Goal: Task Accomplishment & Management: Use online tool/utility

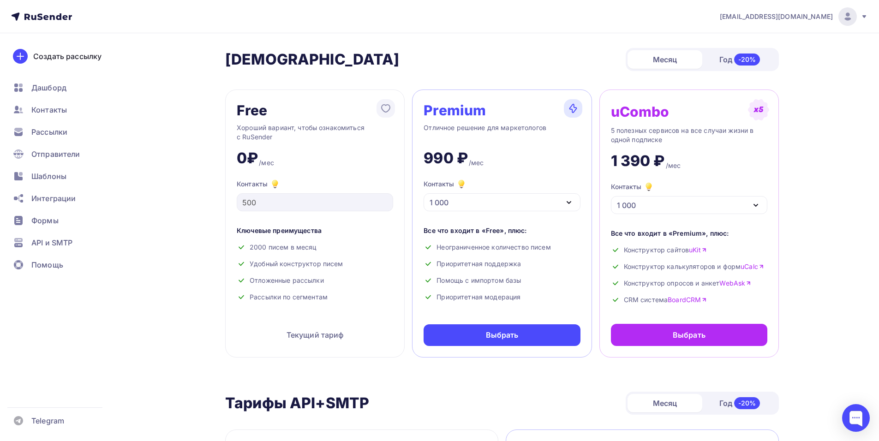
click at [840, 12] on div at bounding box center [847, 16] width 18 height 18
click at [752, 59] on span "[DEMOGRAPHIC_DATA]" at bounding box center [771, 59] width 84 height 11
click at [817, 18] on span "[EMAIL_ADDRESS][DOMAIN_NAME]" at bounding box center [776, 16] width 113 height 9
click at [751, 44] on span "Аккаунт" at bounding box center [744, 40] width 30 height 11
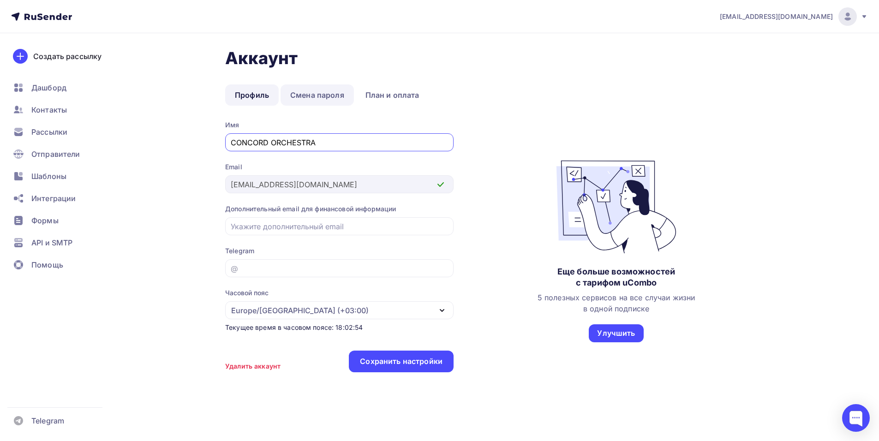
click at [329, 95] on link "Смена пароля" at bounding box center [316, 94] width 73 height 21
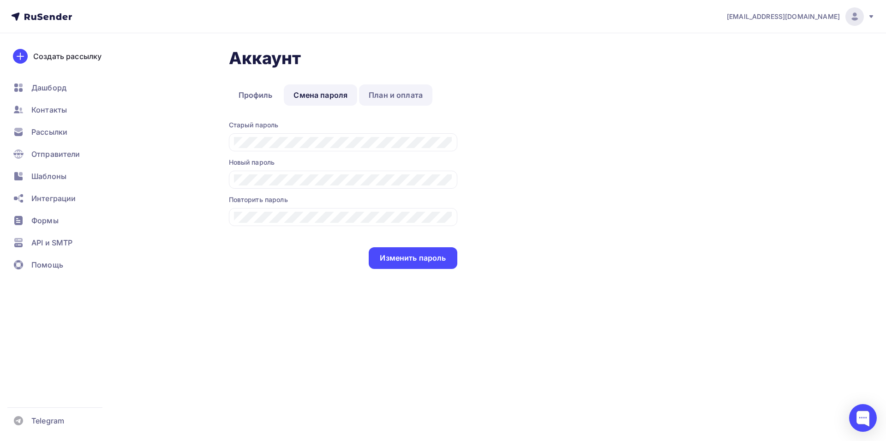
click at [369, 93] on link "План и оплата" at bounding box center [395, 94] width 73 height 21
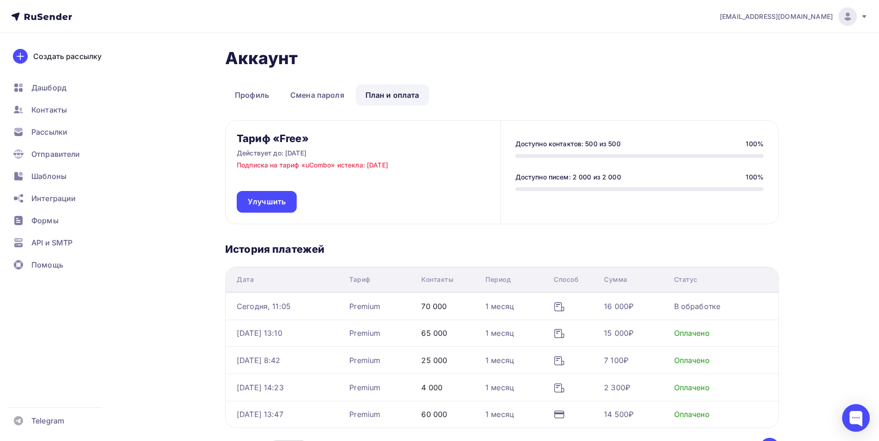
drag, startPoint x: 420, startPoint y: 167, endPoint x: 347, endPoint y: 171, distance: 73.0
click at [347, 171] on div "Тариф «Free» Действует до: 18.09.2025 Подписка на тариф «uCombo» истекла: 19.08…" at bounding box center [363, 172] width 274 height 103
click at [313, 183] on div "Тариф «Free» Действует до: 18.09.2025 Подписка на тариф «uCombo» истекла: 19.08…" at bounding box center [363, 172] width 274 height 103
drag, startPoint x: 341, startPoint y: 167, endPoint x: 435, endPoint y: 167, distance: 94.6
click at [435, 167] on div "Тариф «Free» Действует до: 18.09.2025 Подписка на тариф «uCombo» истекла: 19.08…" at bounding box center [363, 172] width 274 height 103
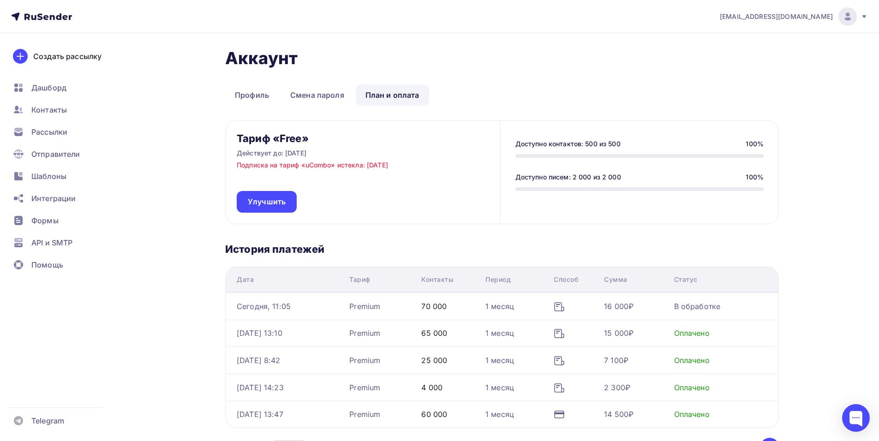
click at [434, 175] on div "Тариф «Free» Действует до: 18.09.2025 Подписка на тариф «uCombo» истекла: 19.08…" at bounding box center [363, 172] width 274 height 103
click at [630, 140] on div "Доступно контактов: 500 из 500 100%" at bounding box center [639, 143] width 248 height 9
click at [647, 182] on div "Доступно писем: 2 000 из 2 000 100%" at bounding box center [639, 182] width 248 height 18
click at [552, 189] on div at bounding box center [639, 189] width 248 height 4
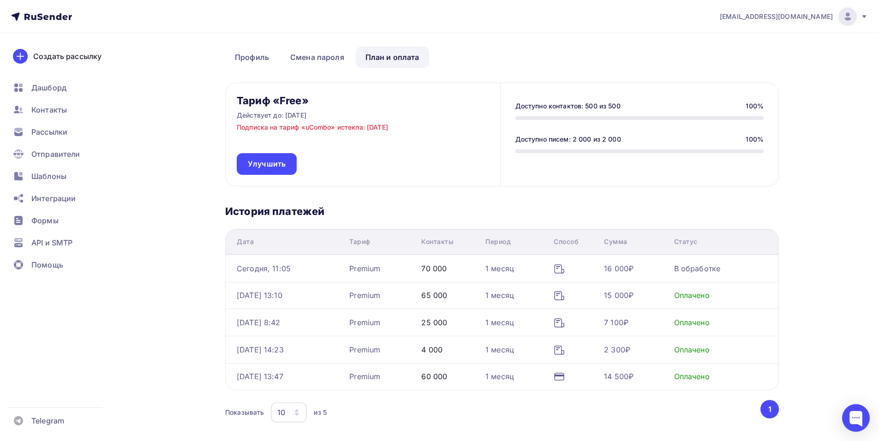
scroll to position [91, 0]
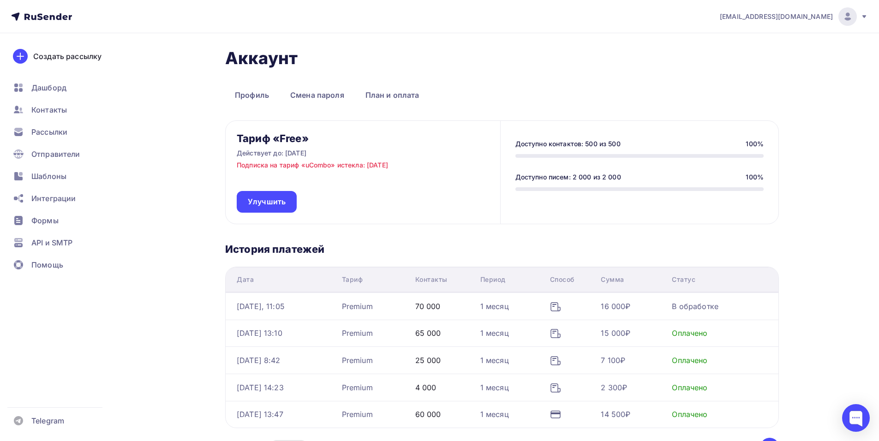
scroll to position [91, 0]
click at [52, 136] on span "Рассылки" at bounding box center [49, 131] width 36 height 11
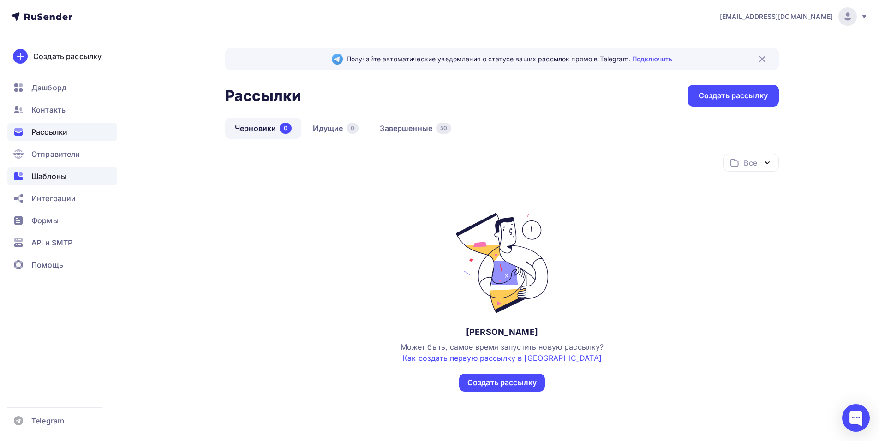
click at [51, 177] on span "Шаблоны" at bounding box center [48, 176] width 35 height 11
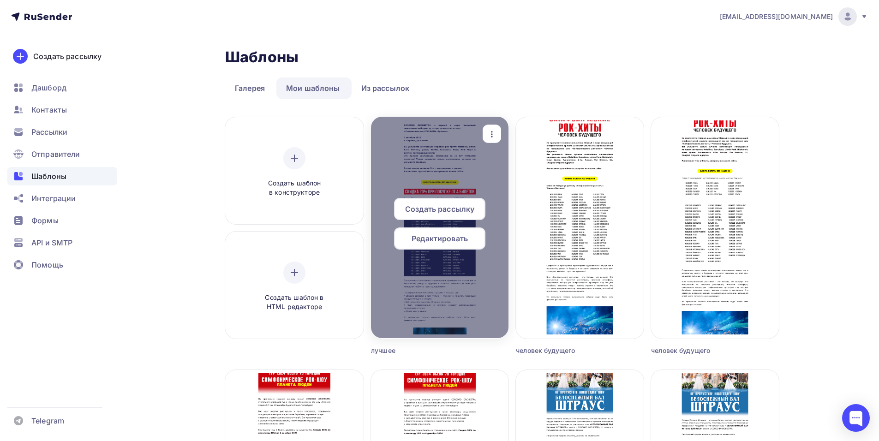
click at [426, 244] on span "Редактировать" at bounding box center [439, 238] width 56 height 11
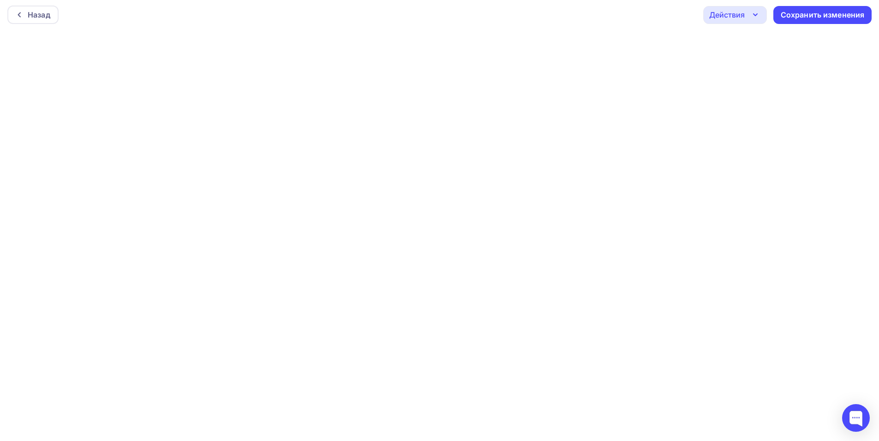
scroll to position [2, 0]
click at [803, 16] on div "Сохранить изменения" at bounding box center [822, 14] width 84 height 11
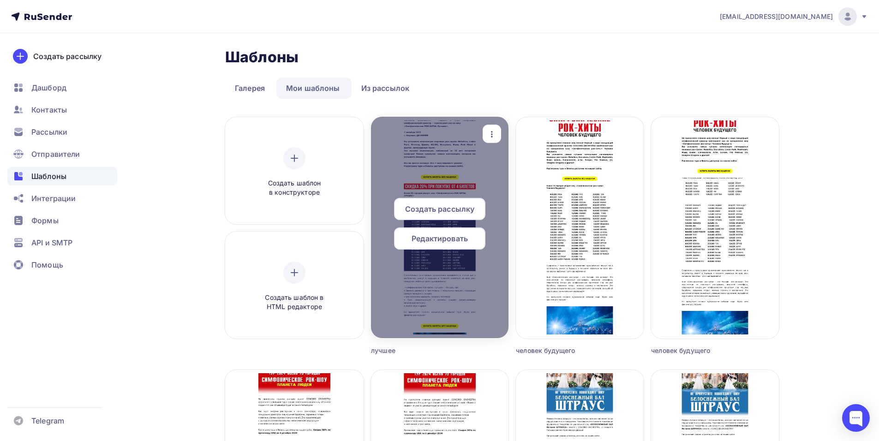
click at [483, 127] on div "button" at bounding box center [491, 134] width 18 height 18
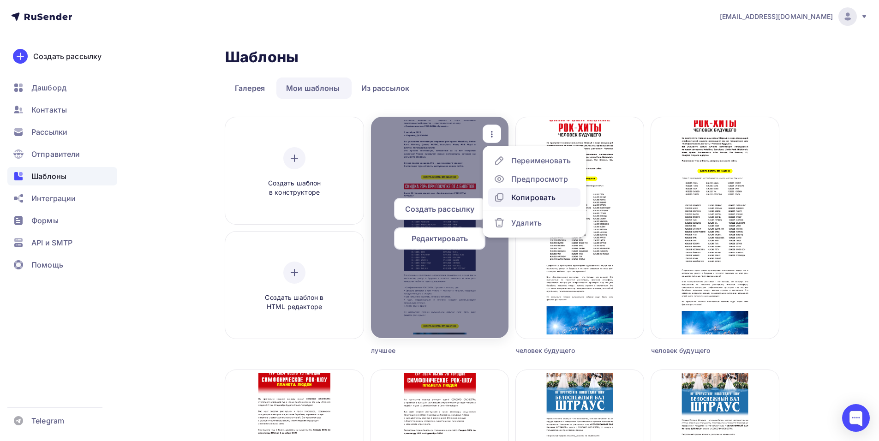
click at [497, 194] on icon at bounding box center [500, 197] width 6 height 6
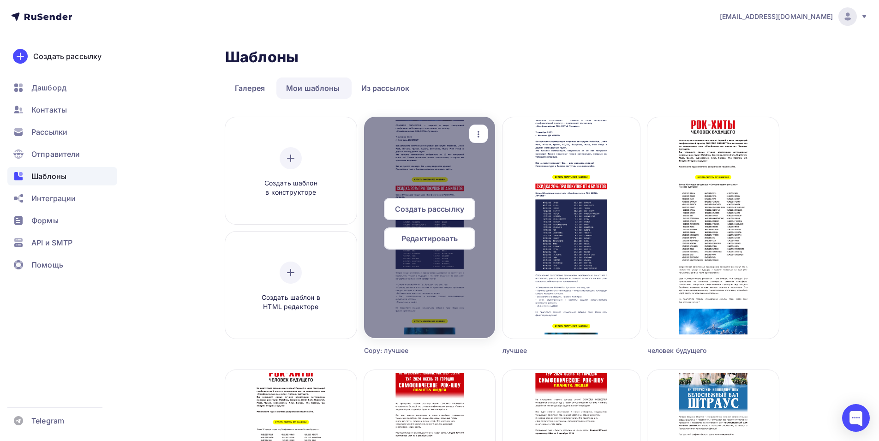
click at [435, 241] on span "Редактировать" at bounding box center [429, 238] width 56 height 11
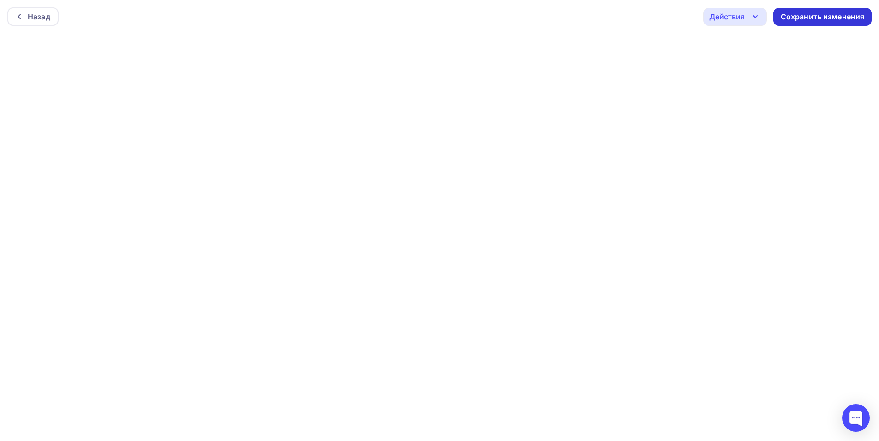
click at [795, 18] on div "Сохранить изменения" at bounding box center [822, 17] width 84 height 11
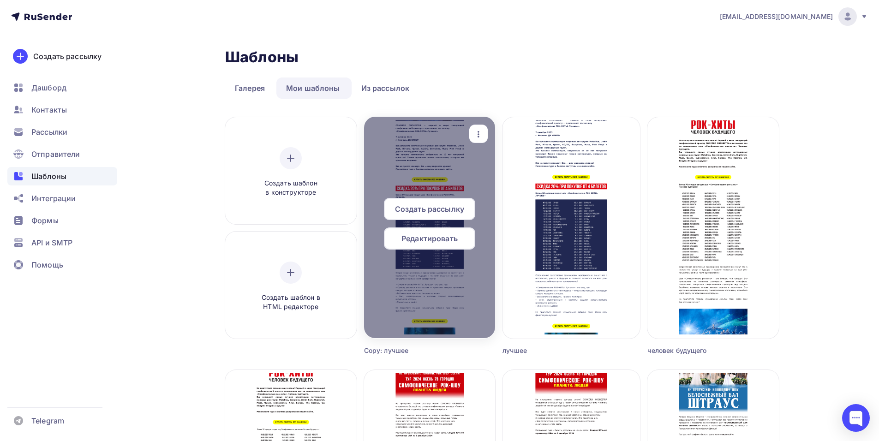
click at [411, 236] on span "Редактировать" at bounding box center [429, 238] width 56 height 11
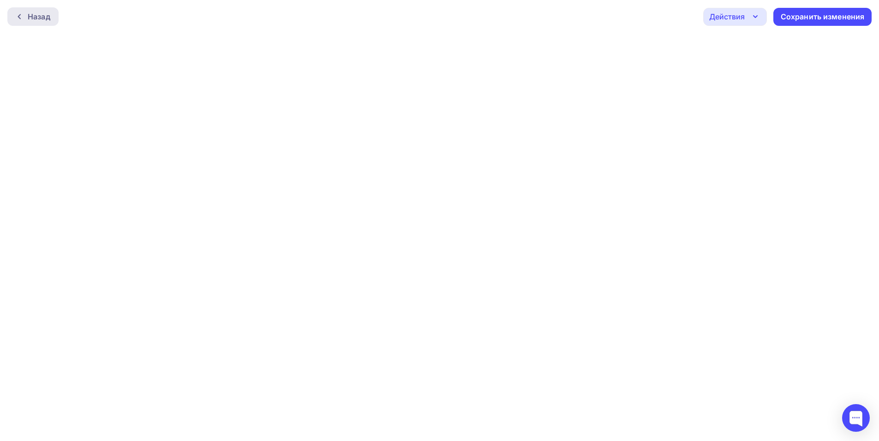
click at [25, 16] on div at bounding box center [22, 16] width 12 height 7
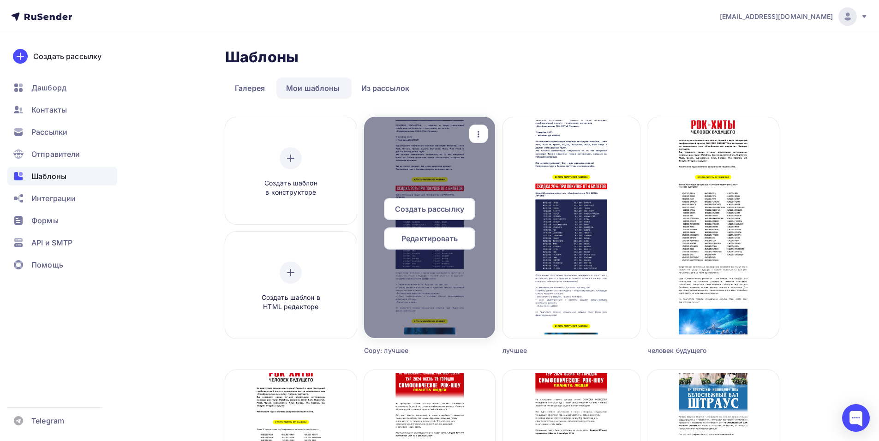
click at [480, 130] on icon "button" at bounding box center [478, 134] width 11 height 11
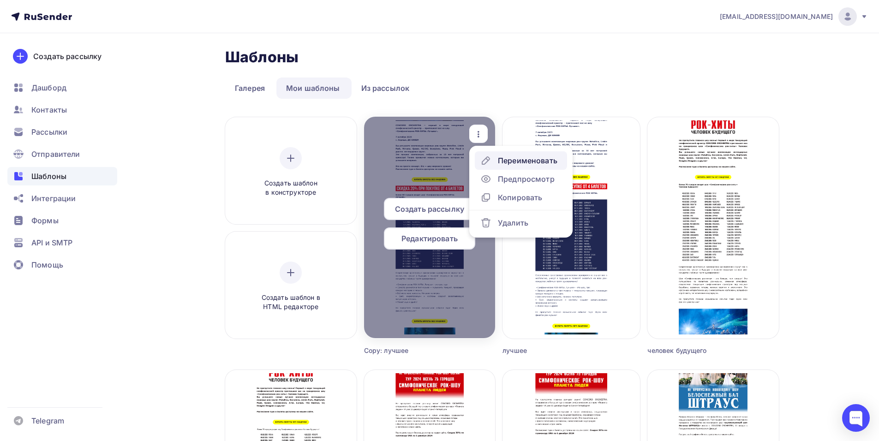
click at [522, 164] on div "Переименовать" at bounding box center [528, 160] width 60 height 11
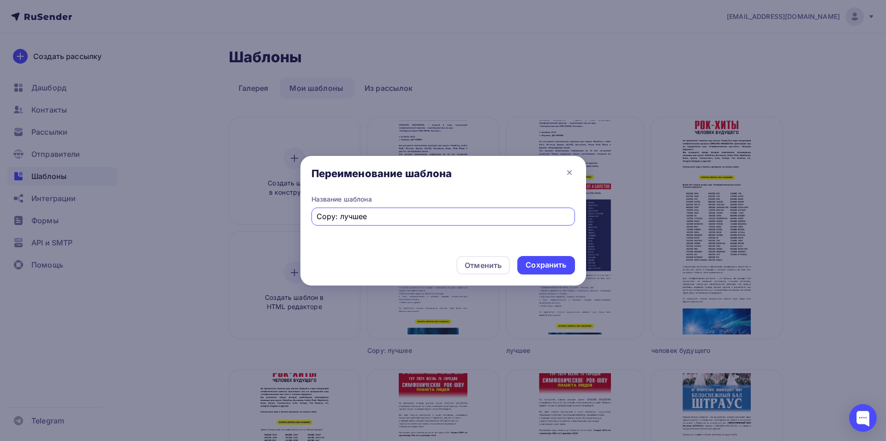
drag, startPoint x: 369, startPoint y: 214, endPoint x: 347, endPoint y: 214, distance: 21.7
click at [347, 214] on input "Copy: лучшее" at bounding box center [442, 216] width 253 height 11
click at [336, 214] on input "Copy: лучшее" at bounding box center [442, 216] width 253 height 11
drag, startPoint x: 339, startPoint y: 217, endPoint x: 296, endPoint y: 222, distance: 43.7
click at [298, 220] on div "Переименование шаблона Название шаблона Copy: лучшее Отменить Сохранить" at bounding box center [443, 220] width 886 height 441
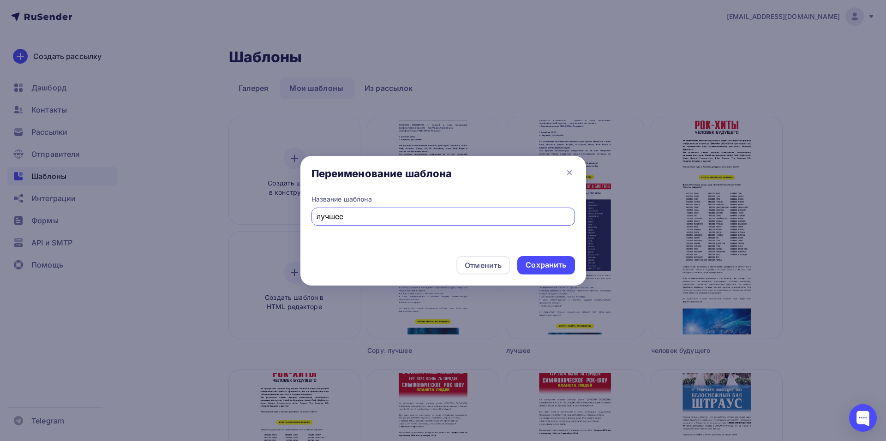
click at [391, 221] on input "лучшее" at bounding box center [442, 216] width 253 height 11
type input "лучшее Кириши"
click at [532, 266] on div "Сохранить" at bounding box center [545, 265] width 41 height 11
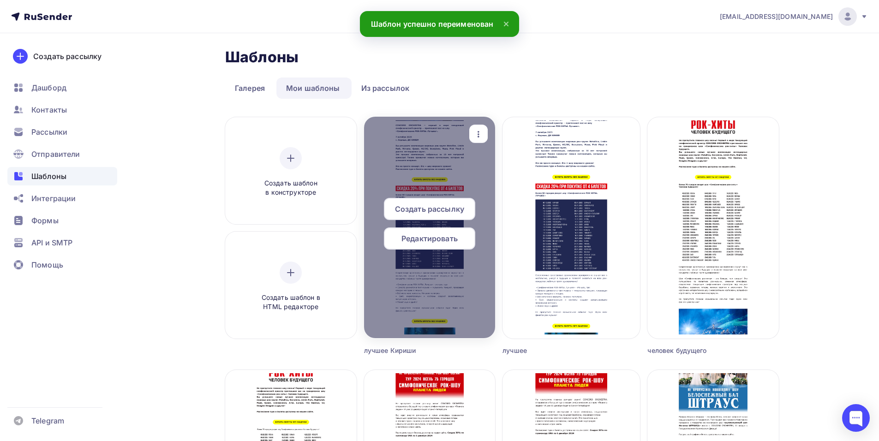
click at [481, 130] on icon "button" at bounding box center [478, 134] width 11 height 11
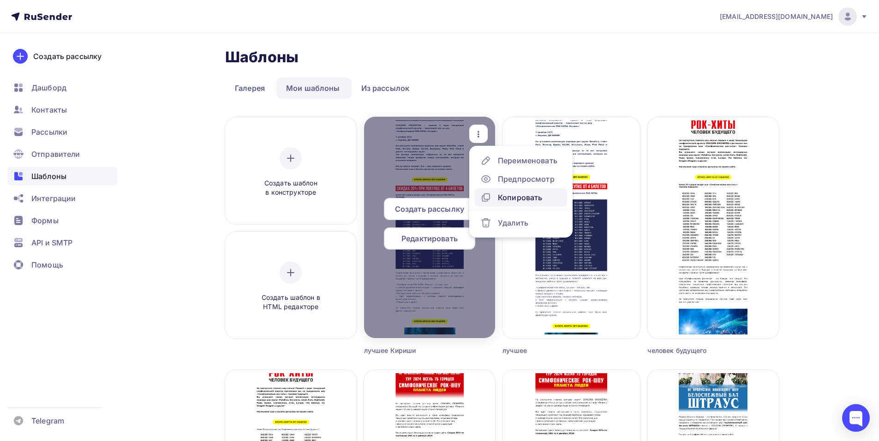
click at [518, 198] on div "Копировать" at bounding box center [520, 197] width 44 height 11
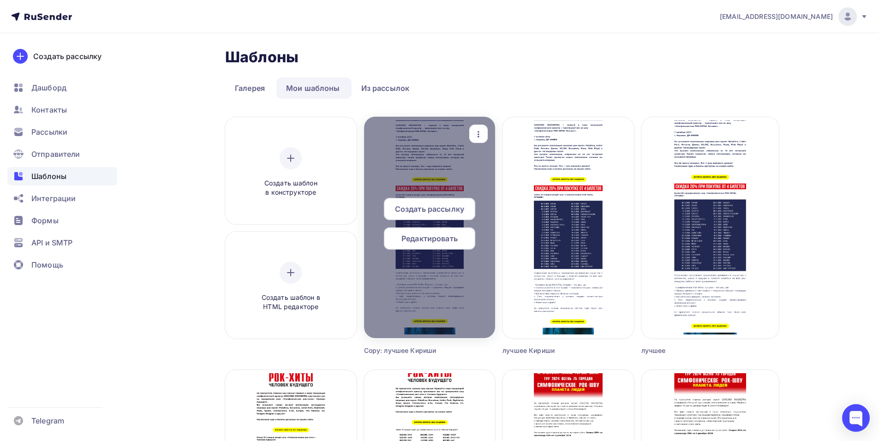
click at [483, 132] on icon "button" at bounding box center [478, 134] width 11 height 11
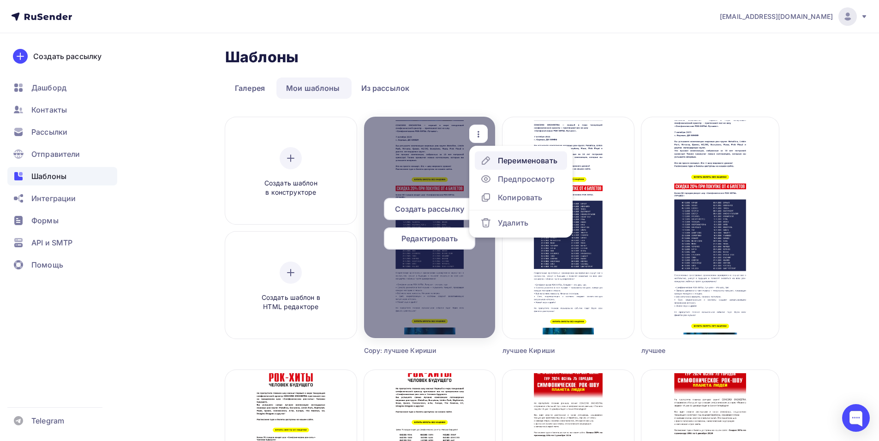
click at [497, 160] on div "Переименовать" at bounding box center [518, 160] width 77 height 11
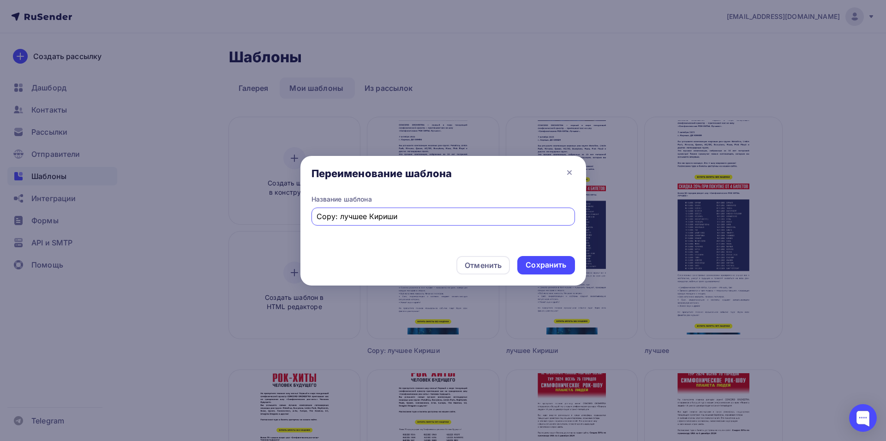
drag, startPoint x: 341, startPoint y: 216, endPoint x: 262, endPoint y: 221, distance: 78.6
click at [263, 221] on div "Переименование шаблона Название шаблона Copy: лучшее Кириши Отменить Сохранить" at bounding box center [443, 220] width 886 height 441
drag, startPoint x: 382, startPoint y: 213, endPoint x: 347, endPoint y: 215, distance: 34.7
click at [347, 215] on input "лучшее Кириши" at bounding box center [442, 216] width 253 height 11
type input "лучшее [PERSON_NAME]"
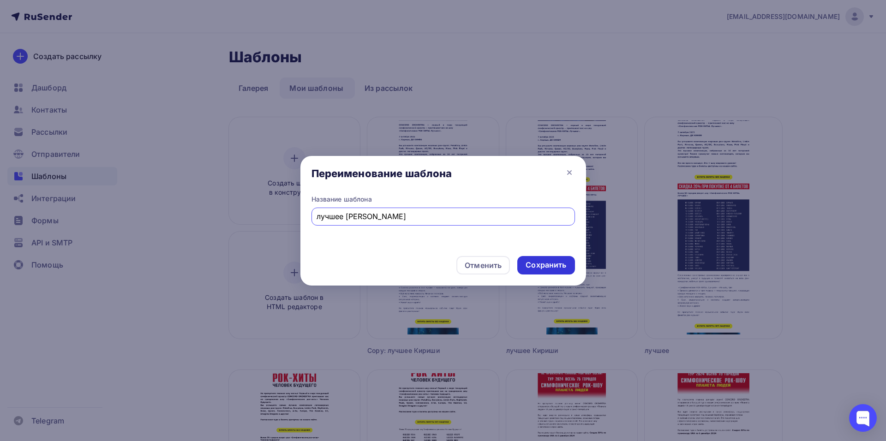
click at [551, 262] on div "Сохранить" at bounding box center [545, 265] width 41 height 11
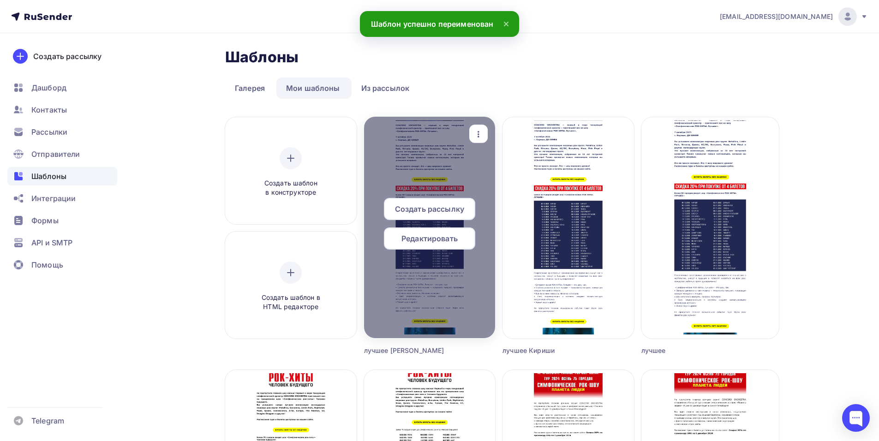
click at [478, 134] on icon "button" at bounding box center [478, 134] width 11 height 11
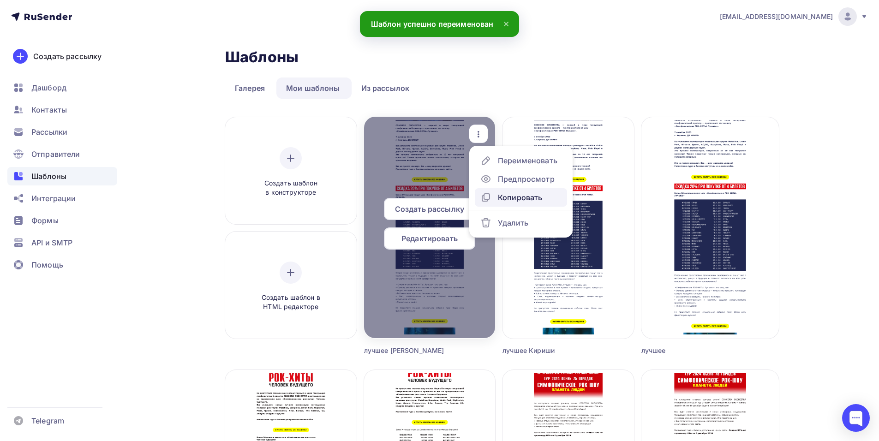
click at [526, 192] on div "Копировать" at bounding box center [520, 197] width 44 height 11
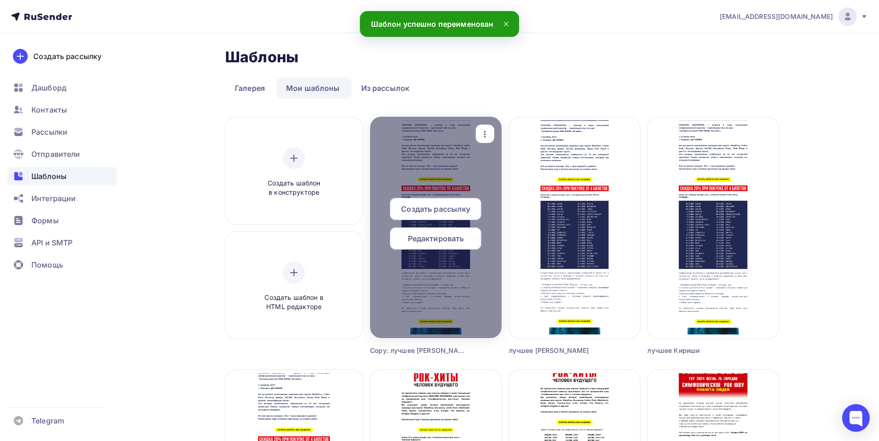
click at [483, 131] on icon "button" at bounding box center [484, 134] width 11 height 11
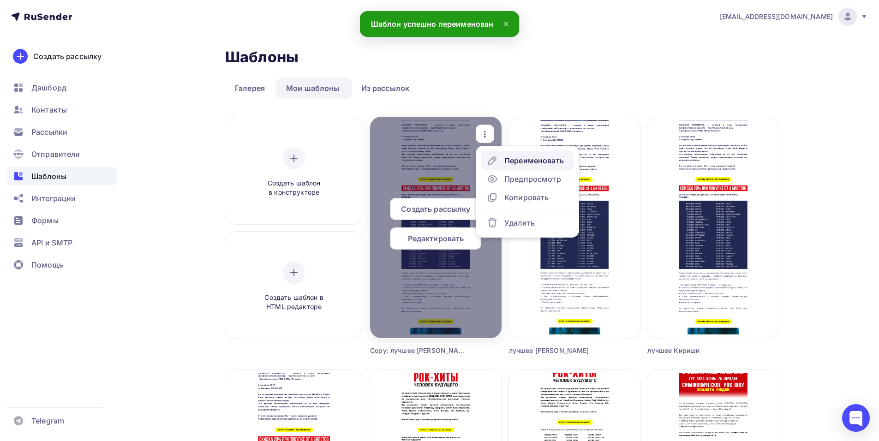
click at [504, 160] on div "Переименовать" at bounding box center [534, 160] width 60 height 11
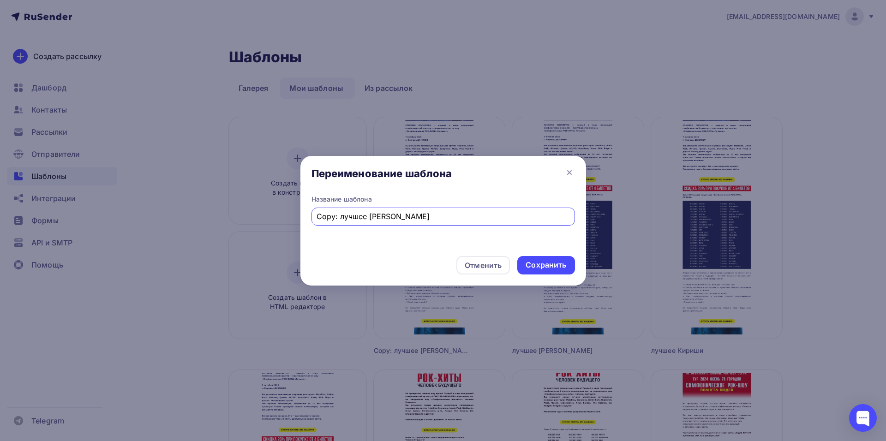
drag, startPoint x: 336, startPoint y: 218, endPoint x: 285, endPoint y: 218, distance: 51.2
click at [285, 218] on div "Переименование шаблона Название шаблона Copy: лучшее [PERSON_NAME] Отменить Сох…" at bounding box center [443, 220] width 886 height 441
click at [318, 219] on input "лучшее [PERSON_NAME]" at bounding box center [442, 216] width 253 height 11
drag, startPoint x: 372, startPoint y: 214, endPoint x: 347, endPoint y: 220, distance: 25.5
click at [347, 220] on input "лучшее [PERSON_NAME]" at bounding box center [442, 216] width 253 height 11
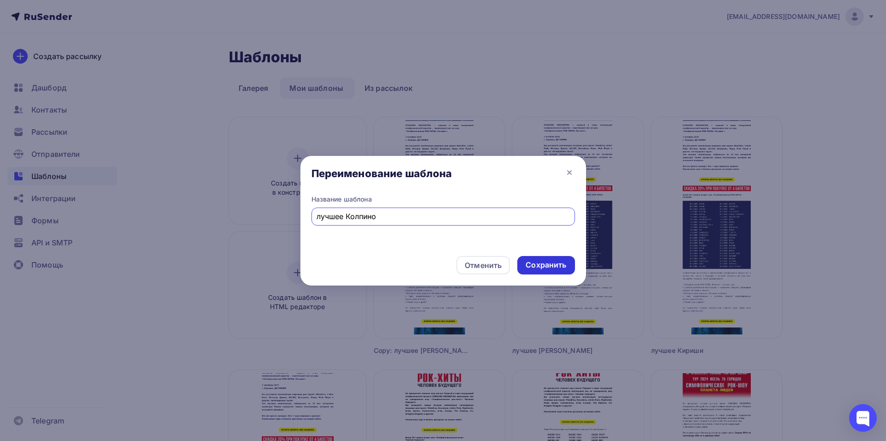
type input "лучшее Колпино"
click at [555, 266] on div "Сохранить" at bounding box center [545, 265] width 41 height 11
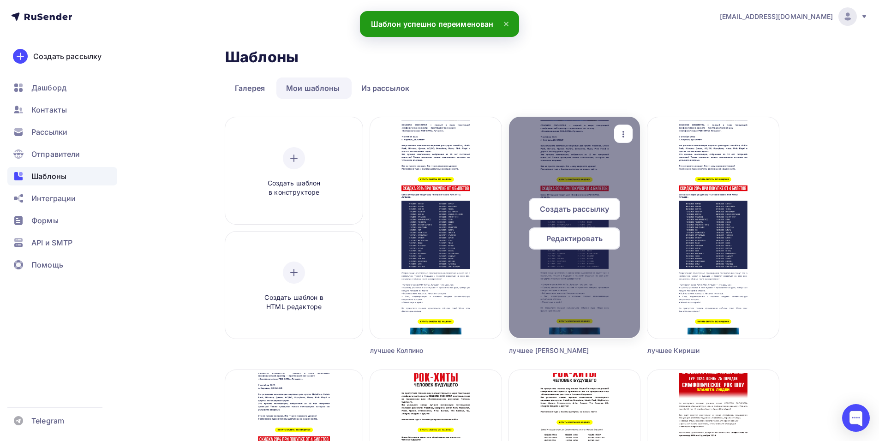
click at [564, 167] on div at bounding box center [574, 227] width 131 height 221
click at [556, 239] on span "Редактировать" at bounding box center [574, 238] width 56 height 11
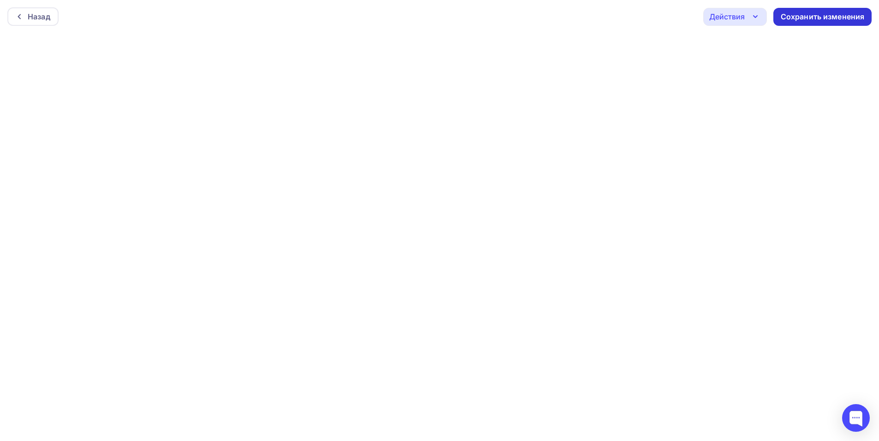
click at [805, 19] on div "Сохранить изменения" at bounding box center [822, 17] width 84 height 11
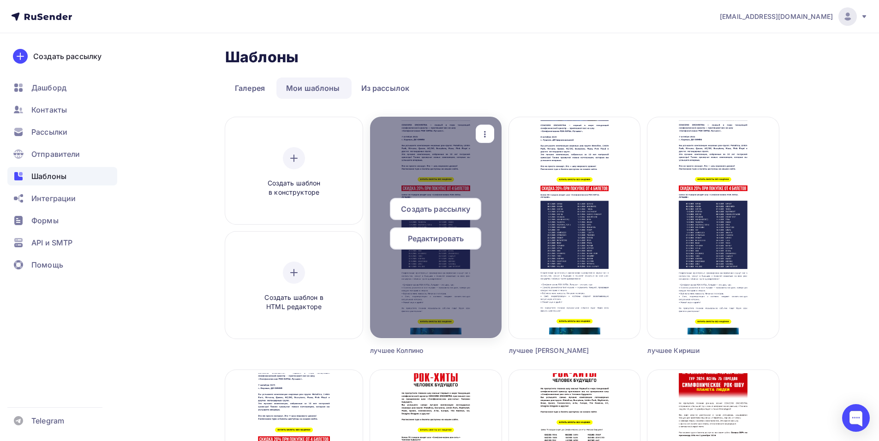
click at [428, 247] on div "Редактировать" at bounding box center [435, 238] width 91 height 22
